Goal: Task Accomplishment & Management: Use online tool/utility

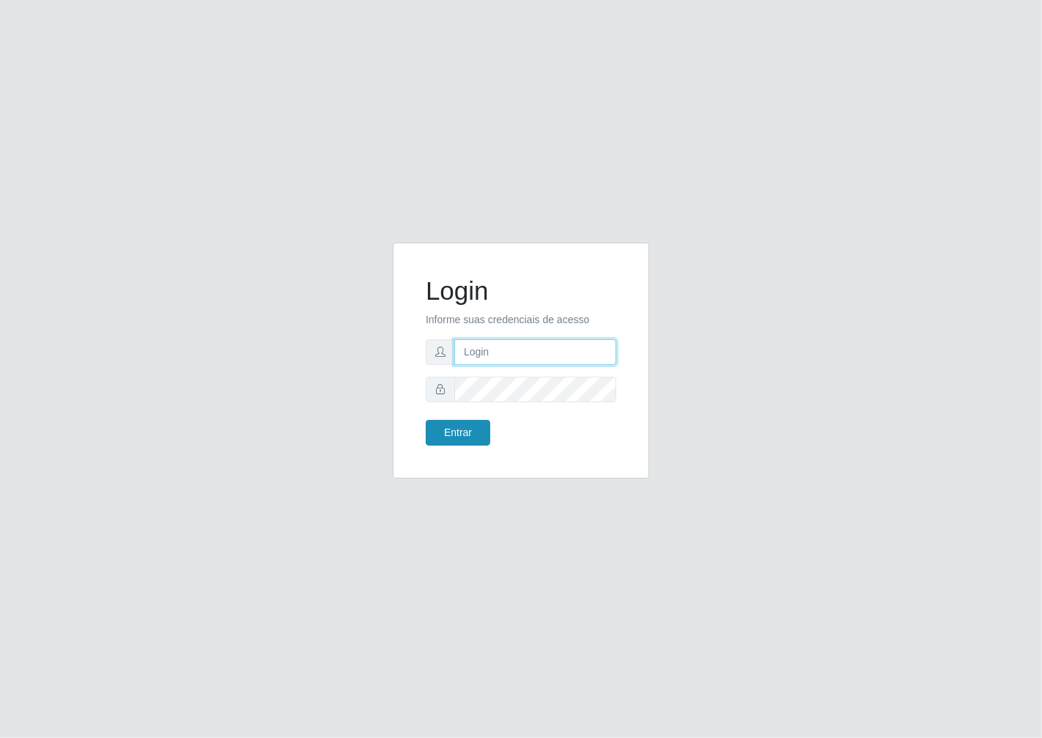
type input "janaina@iwof"
click at [468, 435] on button "Entrar" at bounding box center [458, 433] width 64 height 26
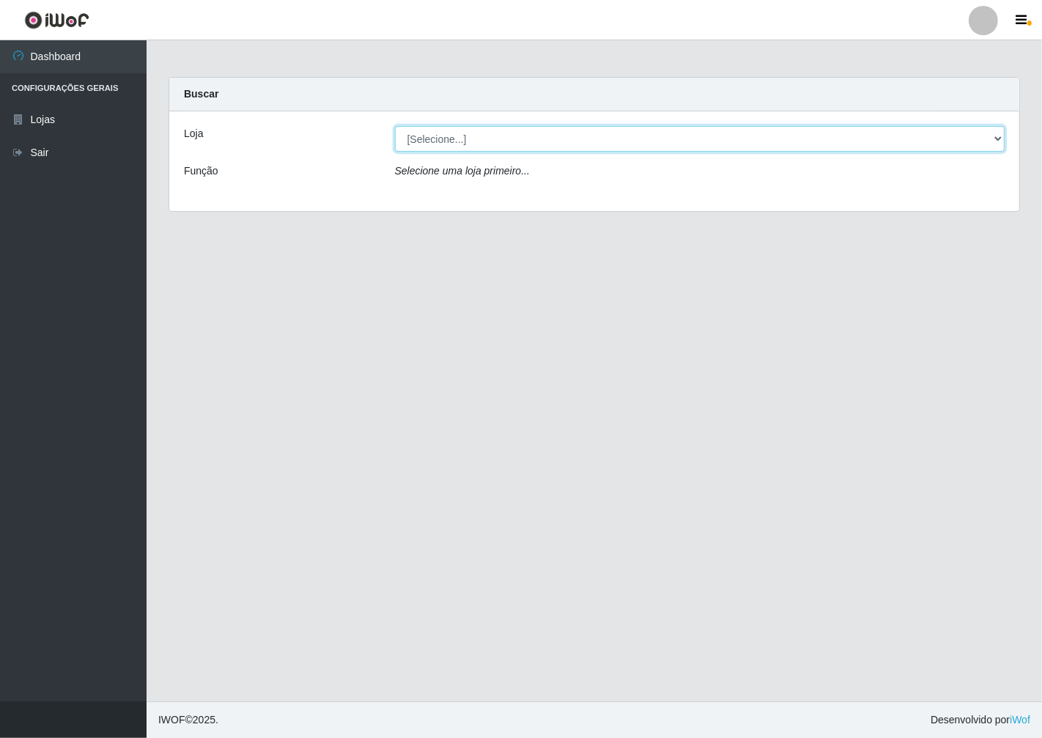
click at [993, 135] on select "[Selecione...] Minimercado Filezão" at bounding box center [700, 139] width 611 height 26
select select "204"
click at [395, 126] on select "[Selecione...] Minimercado Filezão" at bounding box center [700, 139] width 611 height 26
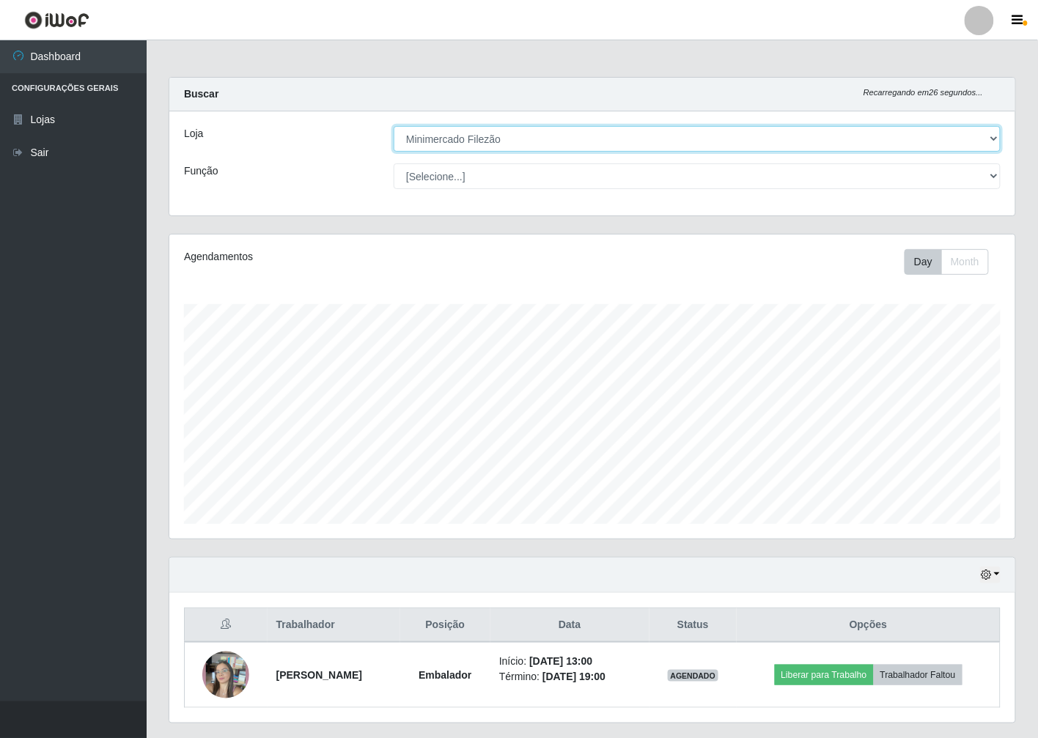
scroll to position [39, 0]
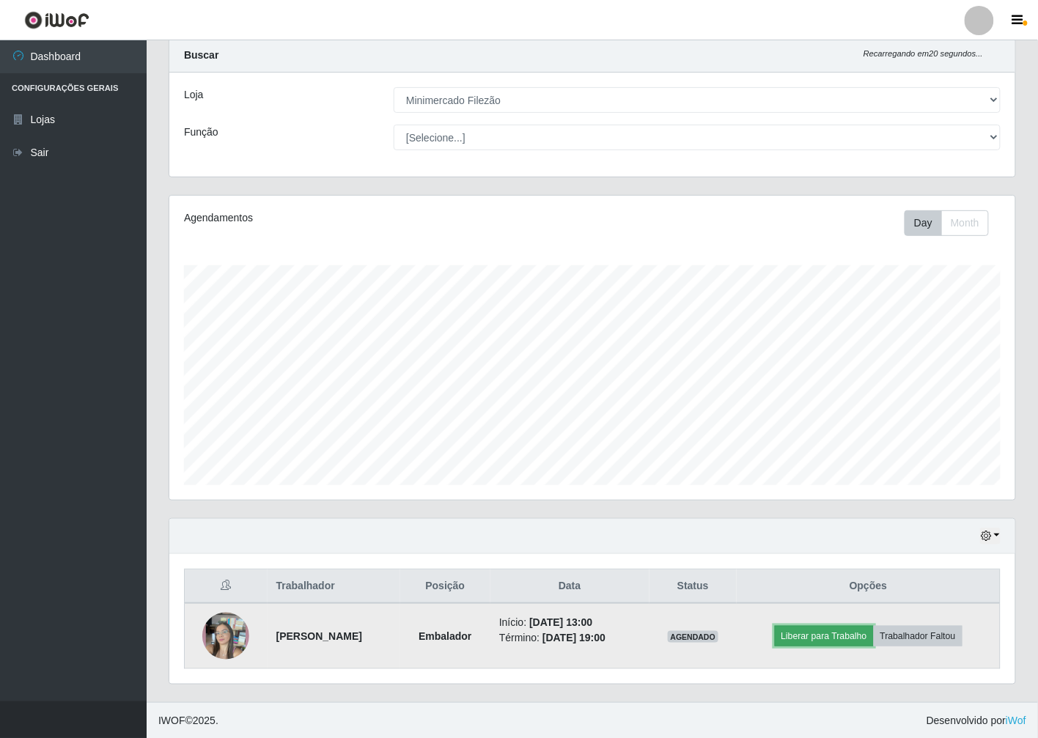
click at [804, 636] on button "Liberar para Trabalho" at bounding box center [824, 636] width 99 height 21
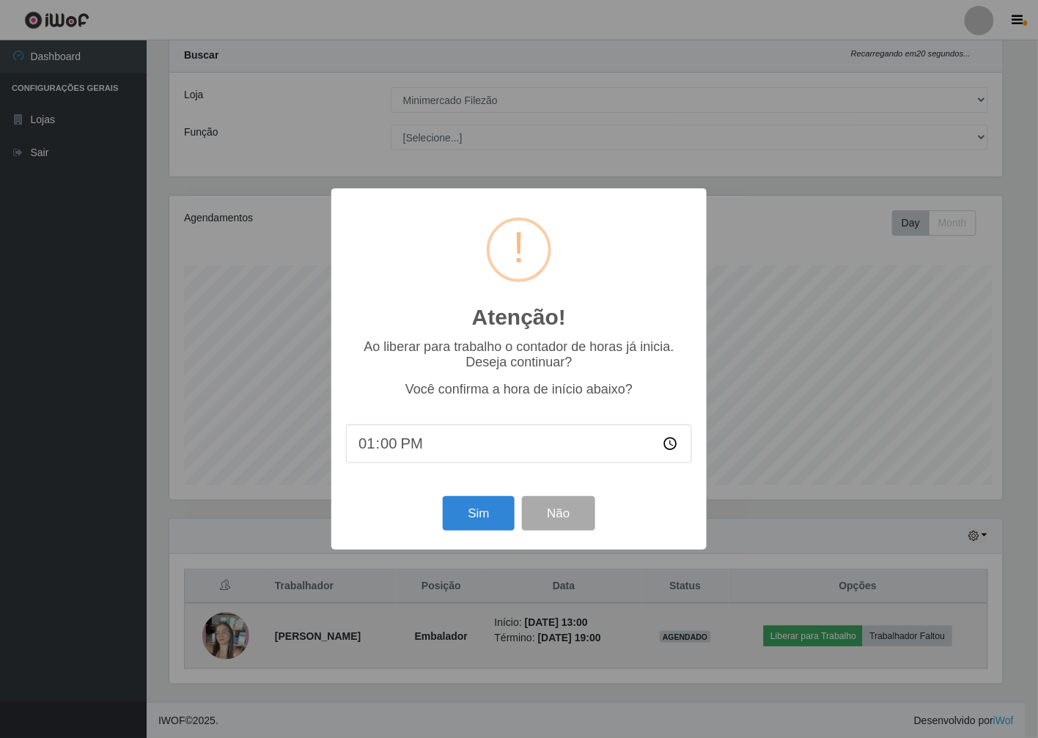
scroll to position [303, 837]
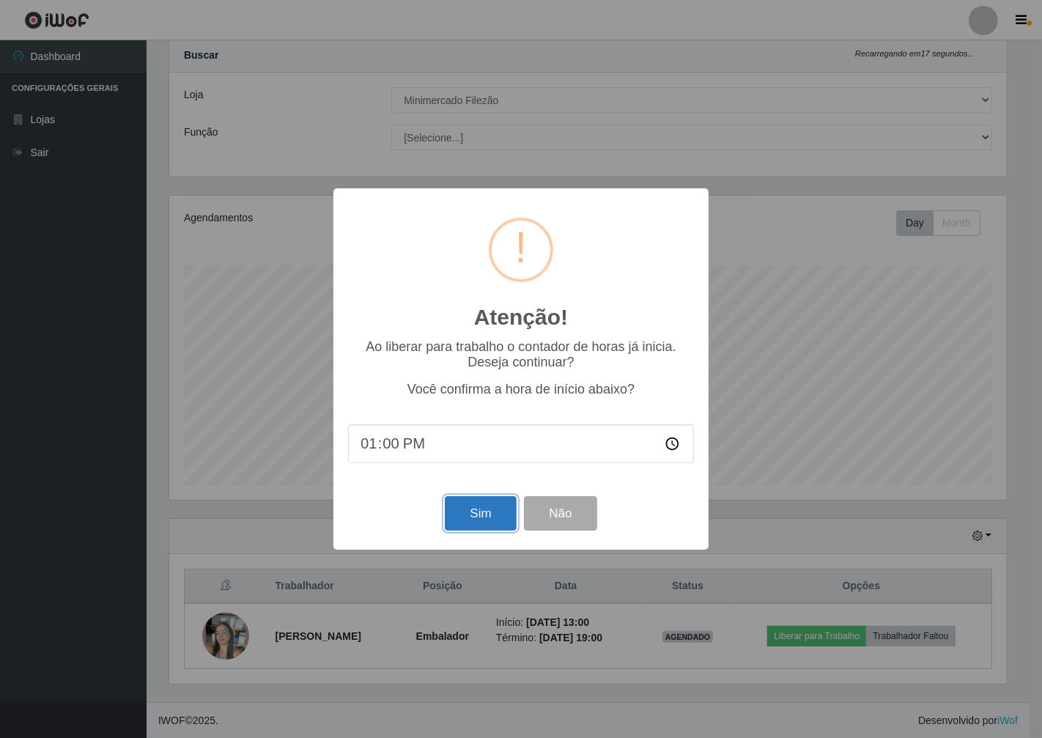
click at [486, 517] on button "Sim" at bounding box center [480, 513] width 71 height 34
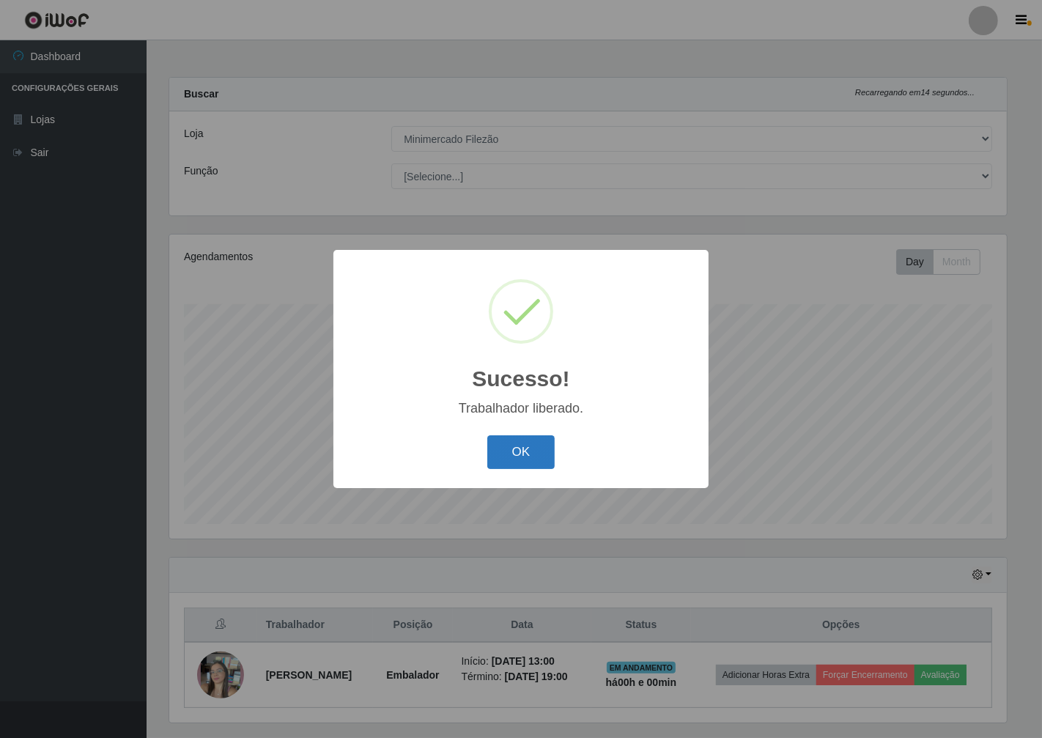
click at [517, 443] on button "OK" at bounding box center [521, 452] width 68 height 34
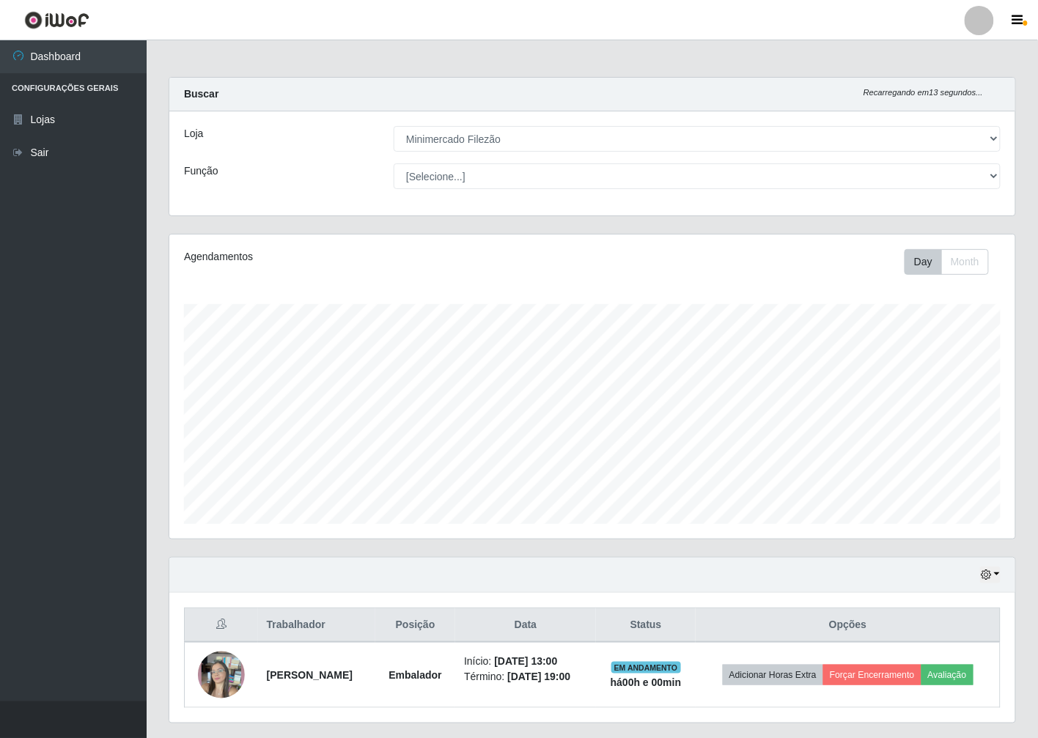
scroll to position [39, 0]
